Goal: Entertainment & Leisure: Consume media (video, audio)

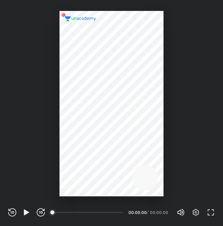
scroll to position [226, 223]
click at [186, 210] on span "100%" at bounding box center [186, 212] width 4 height 4
click at [31, 214] on div "REWIND (J) PLAY (K) FORWARD (L)" at bounding box center [26, 212] width 37 height 8
click at [25, 212] on icon "button" at bounding box center [26, 212] width 5 height 6
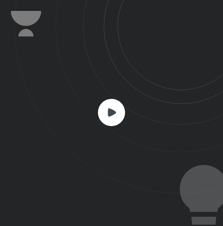
click at [113, 112] on icon at bounding box center [112, 112] width 8 height 8
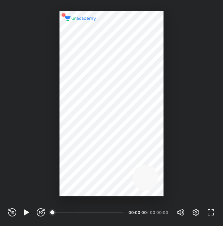
click at [110, 151] on div at bounding box center [112, 103] width 104 height 185
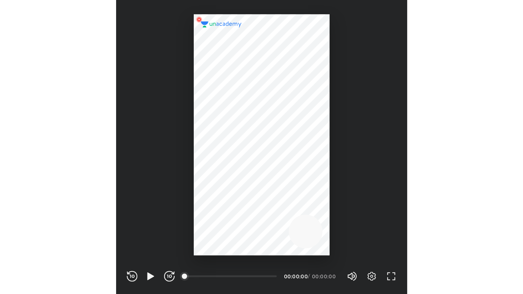
scroll to position [226, 223]
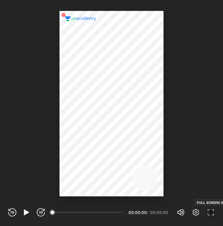
click at [214, 211] on icon "button" at bounding box center [211, 212] width 8 height 8
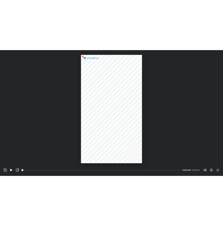
scroll to position [294, 523]
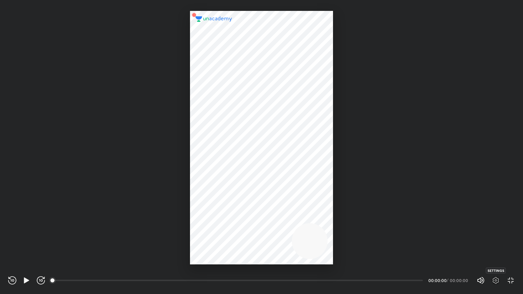
click at [223, 225] on icon "button" at bounding box center [495, 280] width 8 height 8
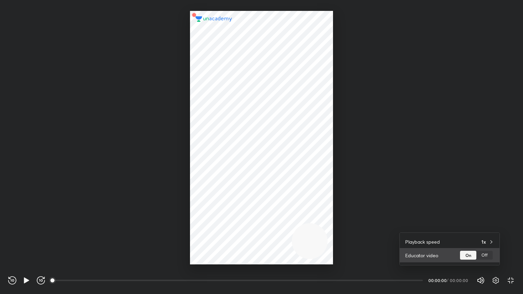
click at [223, 225] on div "Off" at bounding box center [484, 255] width 16 height 9
click at [23, 225] on div at bounding box center [261, 147] width 523 height 294
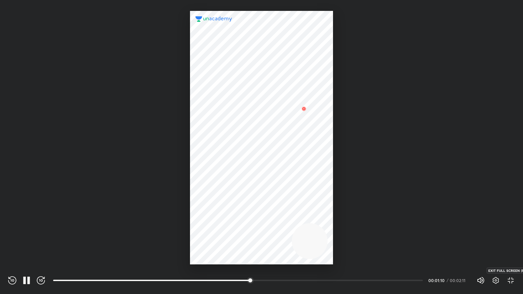
click at [223, 225] on icon "button" at bounding box center [510, 280] width 8 height 8
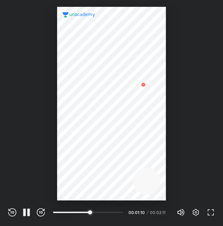
scroll to position [226, 223]
click at [30, 208] on icon "button" at bounding box center [26, 212] width 8 height 8
